Goal: Find specific page/section: Find specific page/section

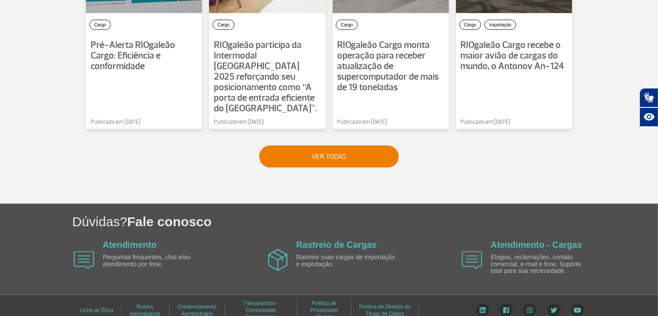
scroll to position [748, 0]
click at [535, 240] on link "Atendimento - Cargas" at bounding box center [537, 245] width 92 height 10
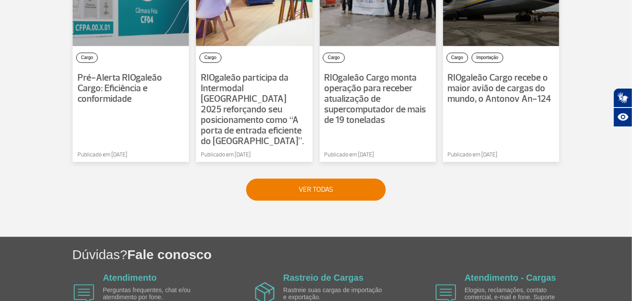
scroll to position [764, 0]
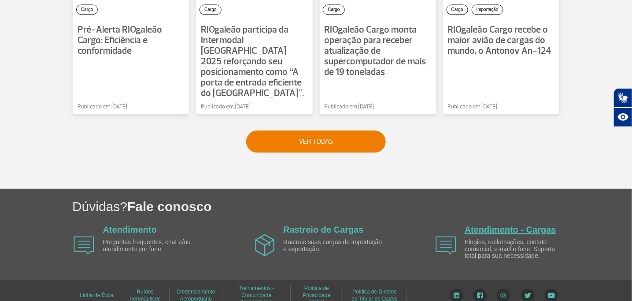
click at [525, 225] on link "Atendimento - Cargas" at bounding box center [510, 230] width 92 height 10
